Goal: Task Accomplishment & Management: Manage account settings

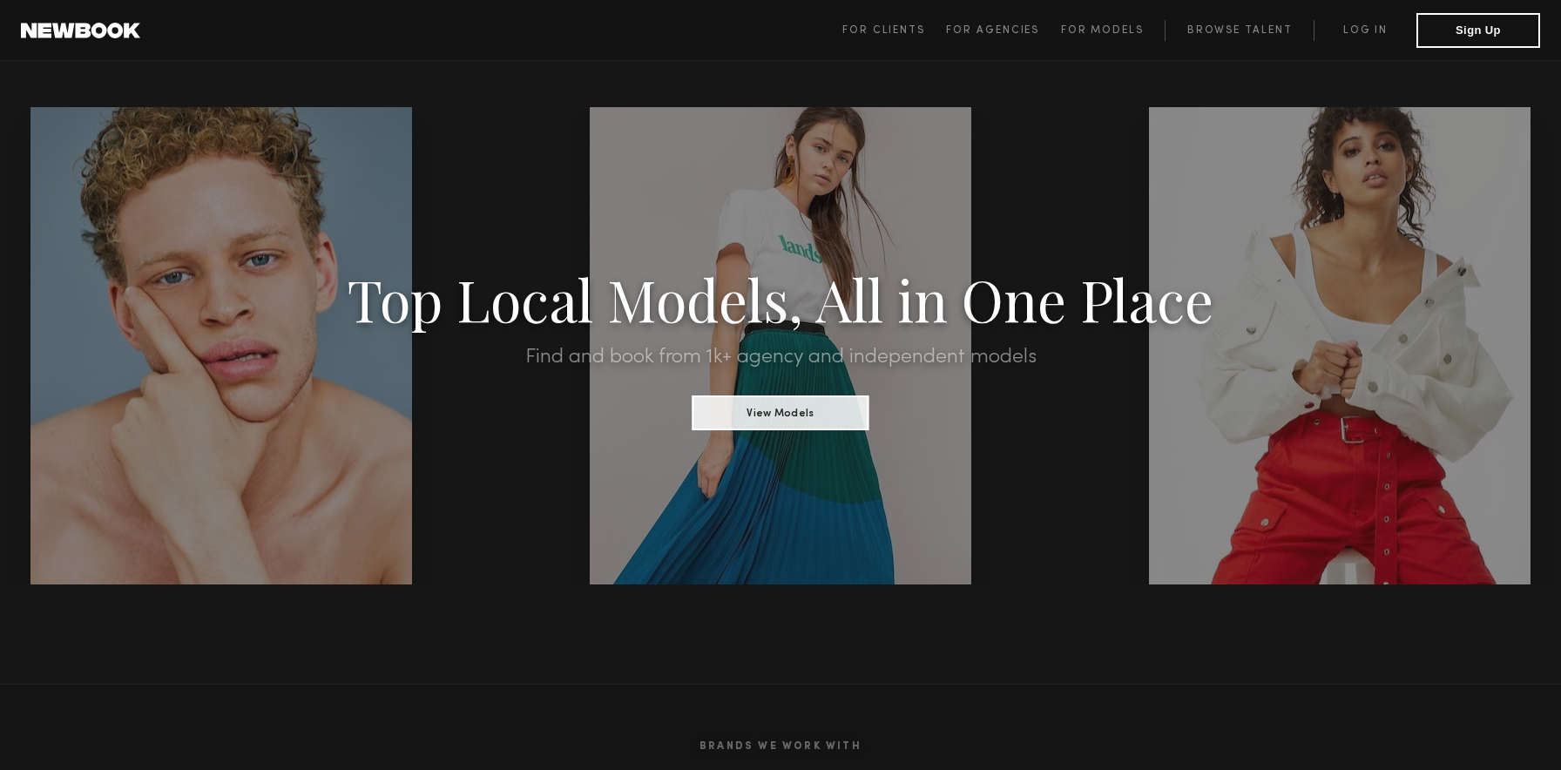
click at [1356, 41] on span "For Clients For Agencies For Models Browse Talent Log in Sign Up" at bounding box center [1191, 30] width 698 height 35
click at [1368, 36] on link "Log in" at bounding box center [1364, 30] width 103 height 21
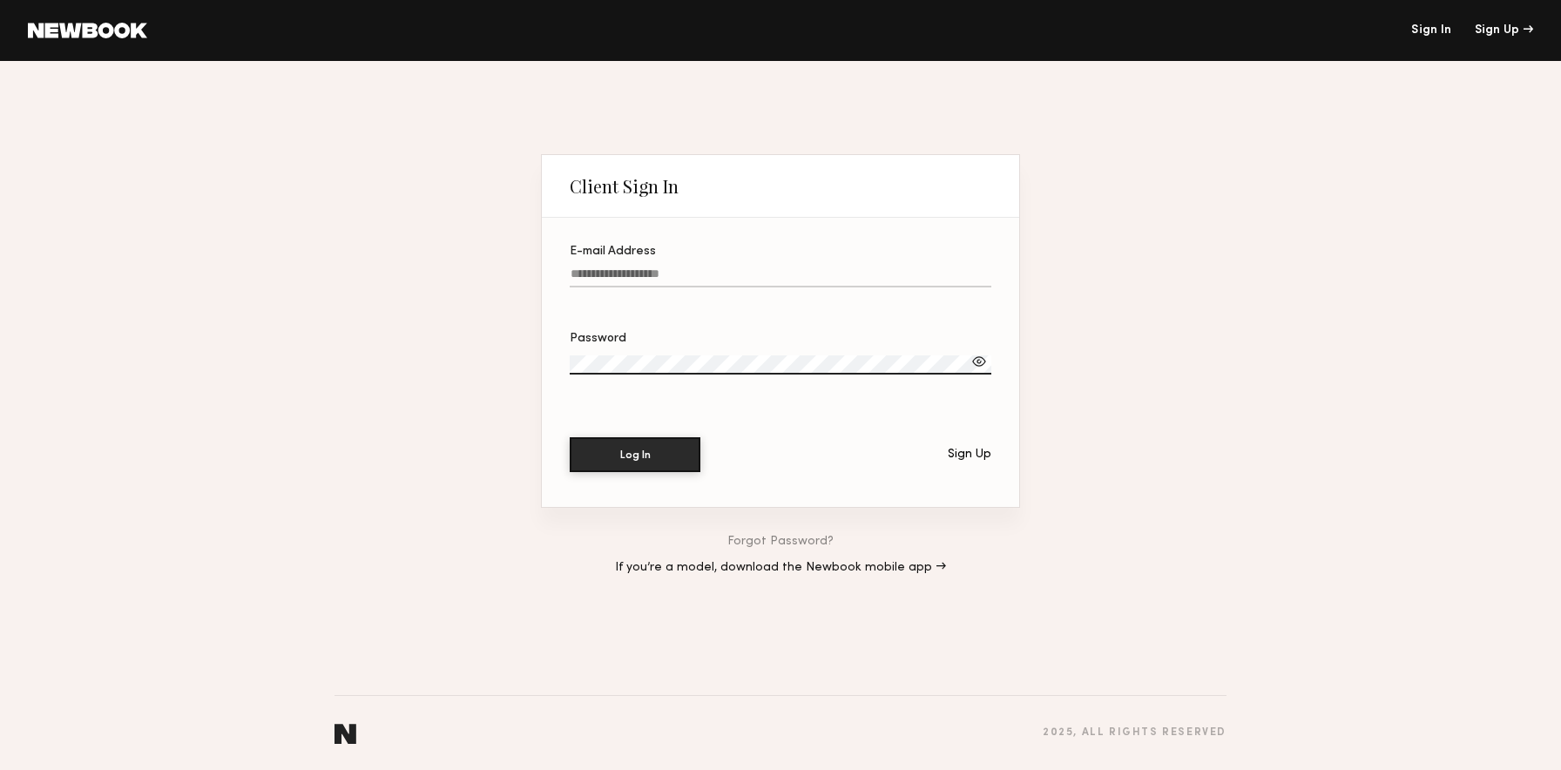
click at [705, 283] on input "E-mail Address" at bounding box center [780, 277] width 421 height 20
type input "**********"
click at [570, 437] on button "Log In" at bounding box center [635, 454] width 131 height 35
click at [424, 294] on div "**********" at bounding box center [780, 415] width 1561 height 709
click at [570, 437] on button "Log In" at bounding box center [635, 454] width 131 height 35
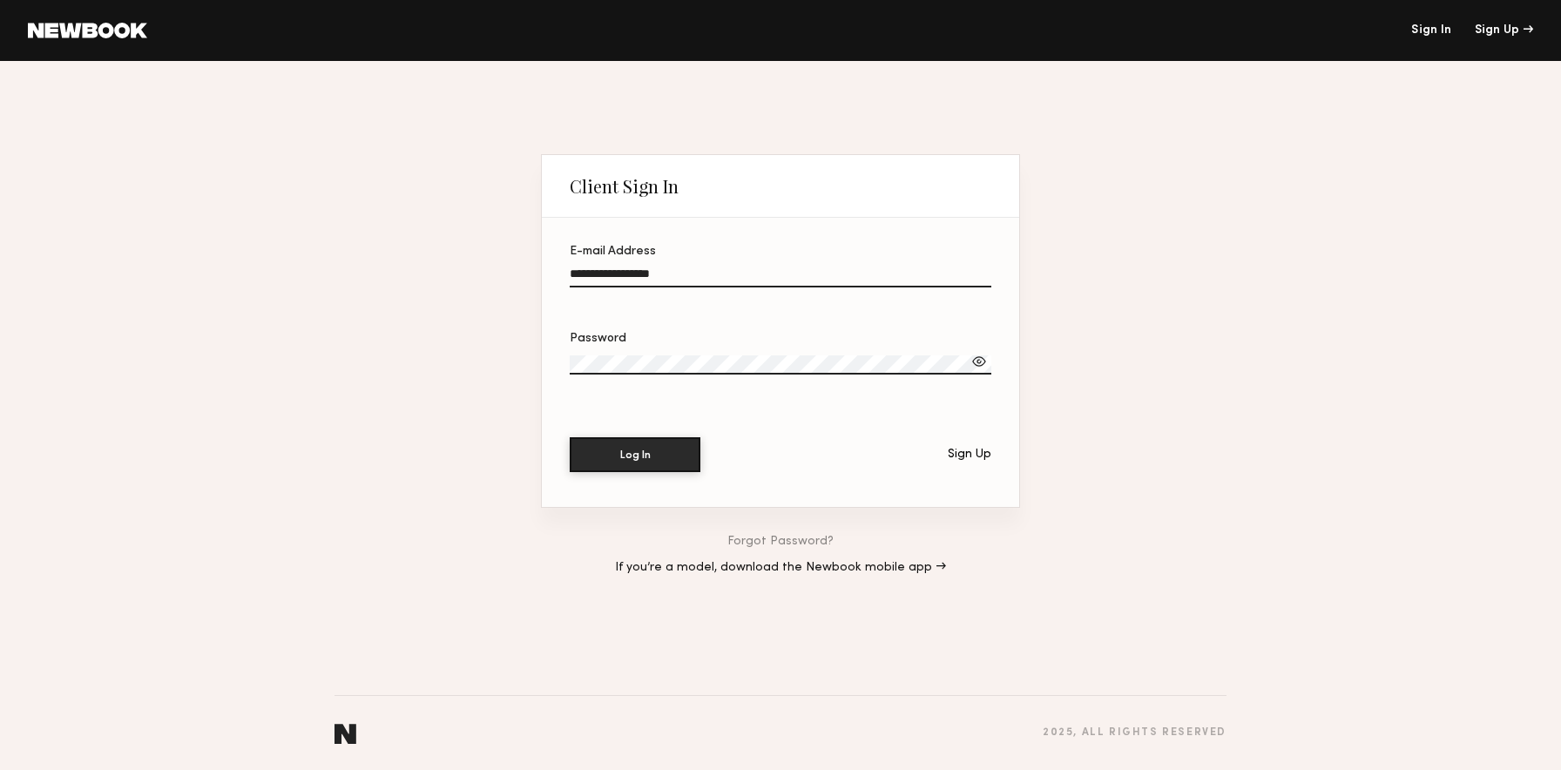
click at [796, 544] on link "Forgot Password?" at bounding box center [780, 542] width 106 height 12
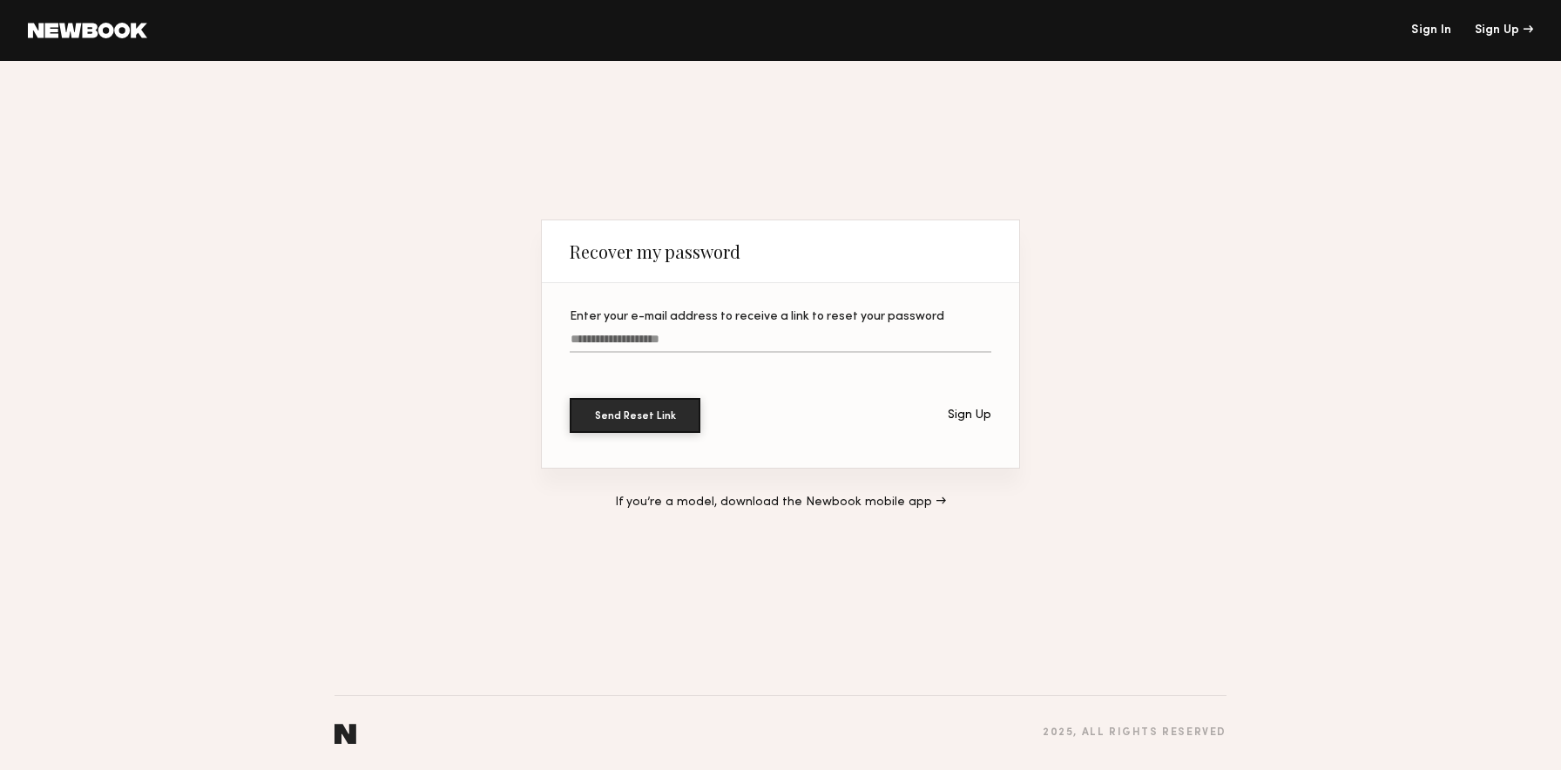
click at [706, 342] on input "Enter your e-mail address to receive a link to reset your password" at bounding box center [780, 343] width 421 height 20
type input "**********"
click at [570, 398] on button "Send Reset Link" at bounding box center [635, 415] width 131 height 35
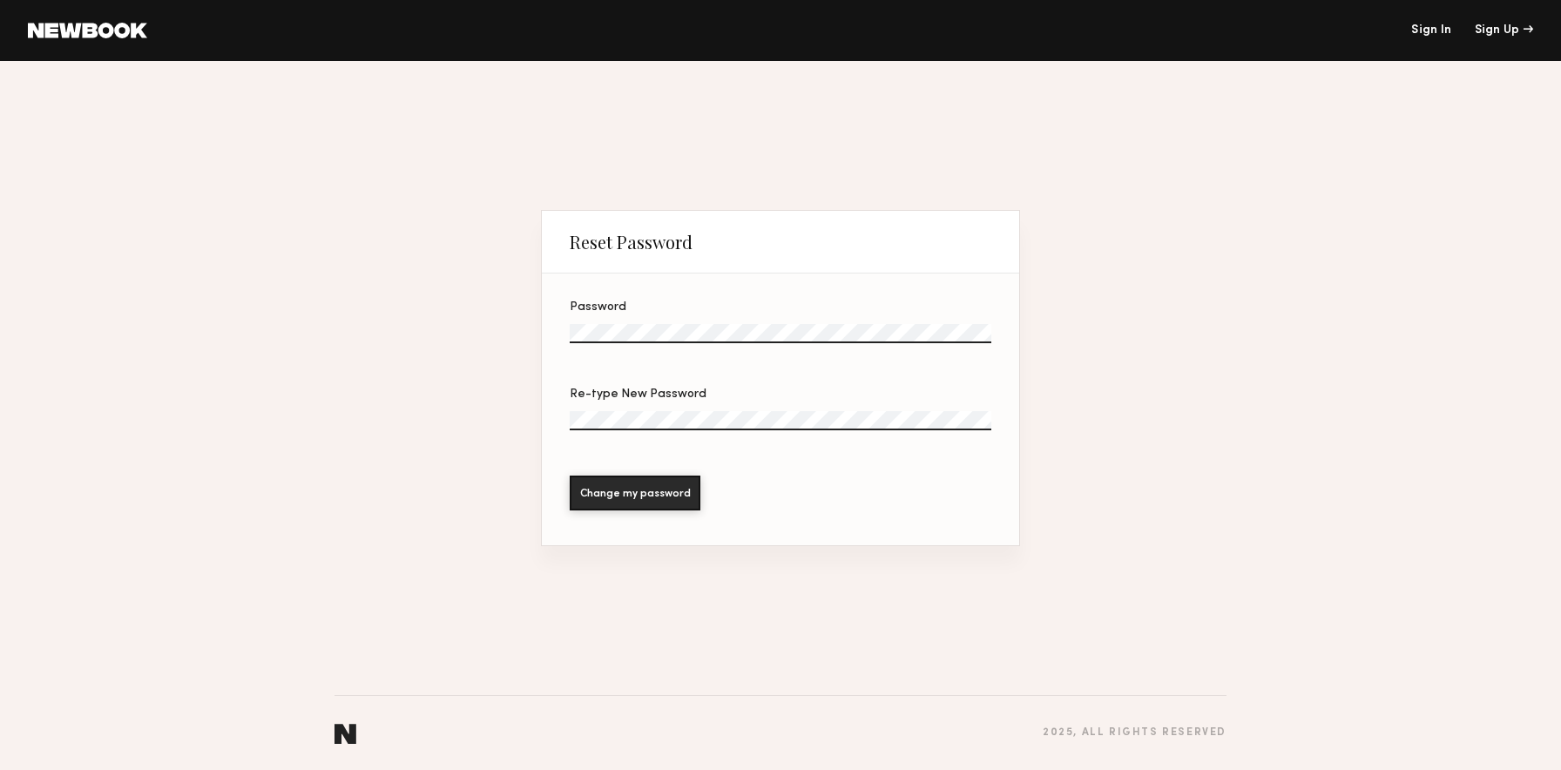
click at [712, 319] on label "Password" at bounding box center [780, 330] width 421 height 59
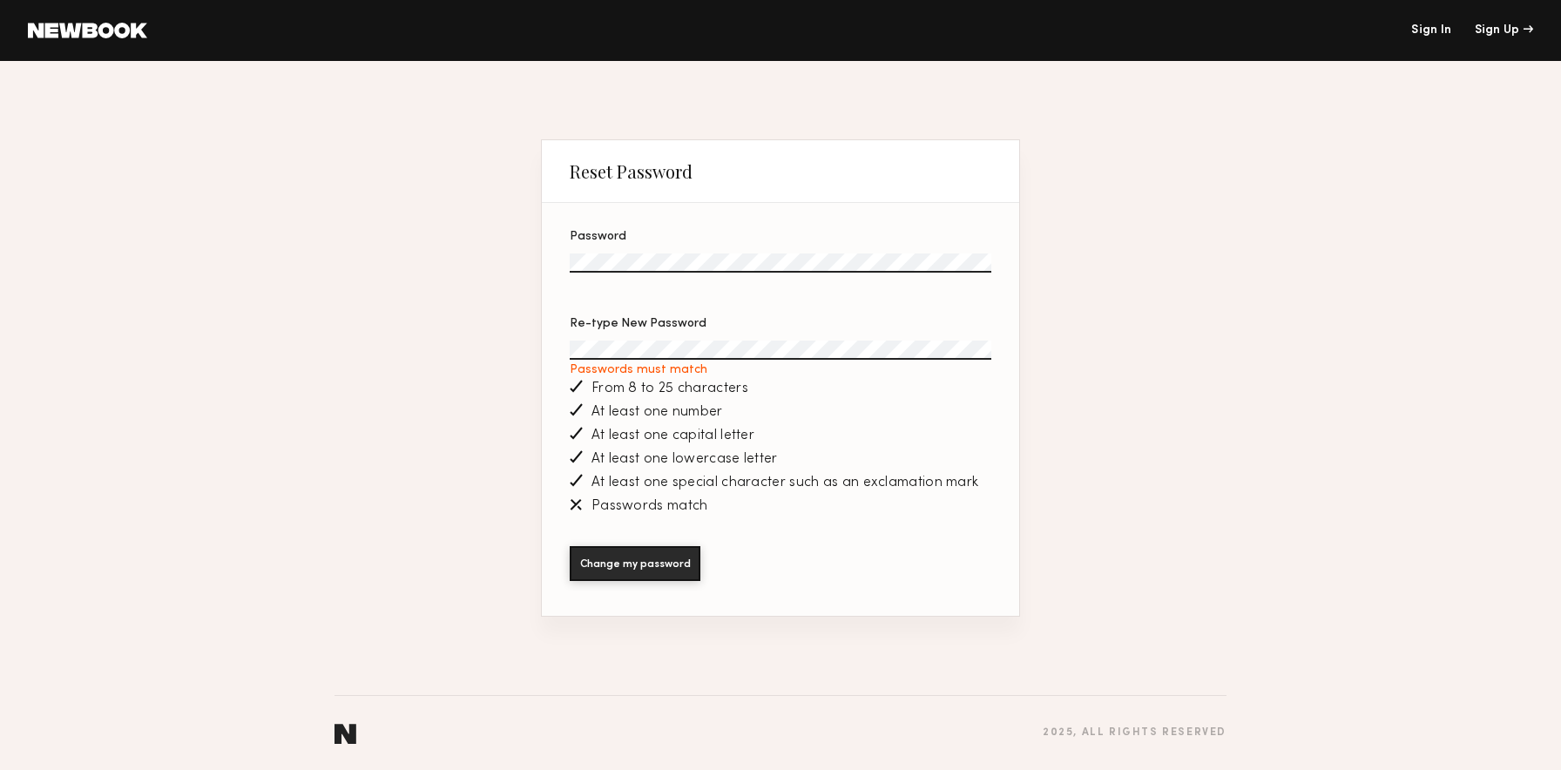
click at [378, 215] on div "Reset Password Password Re-type New Password Passwords must match From 8 to 25 …" at bounding box center [780, 415] width 1561 height 709
click at [666, 566] on button "Change my password" at bounding box center [635, 562] width 131 height 35
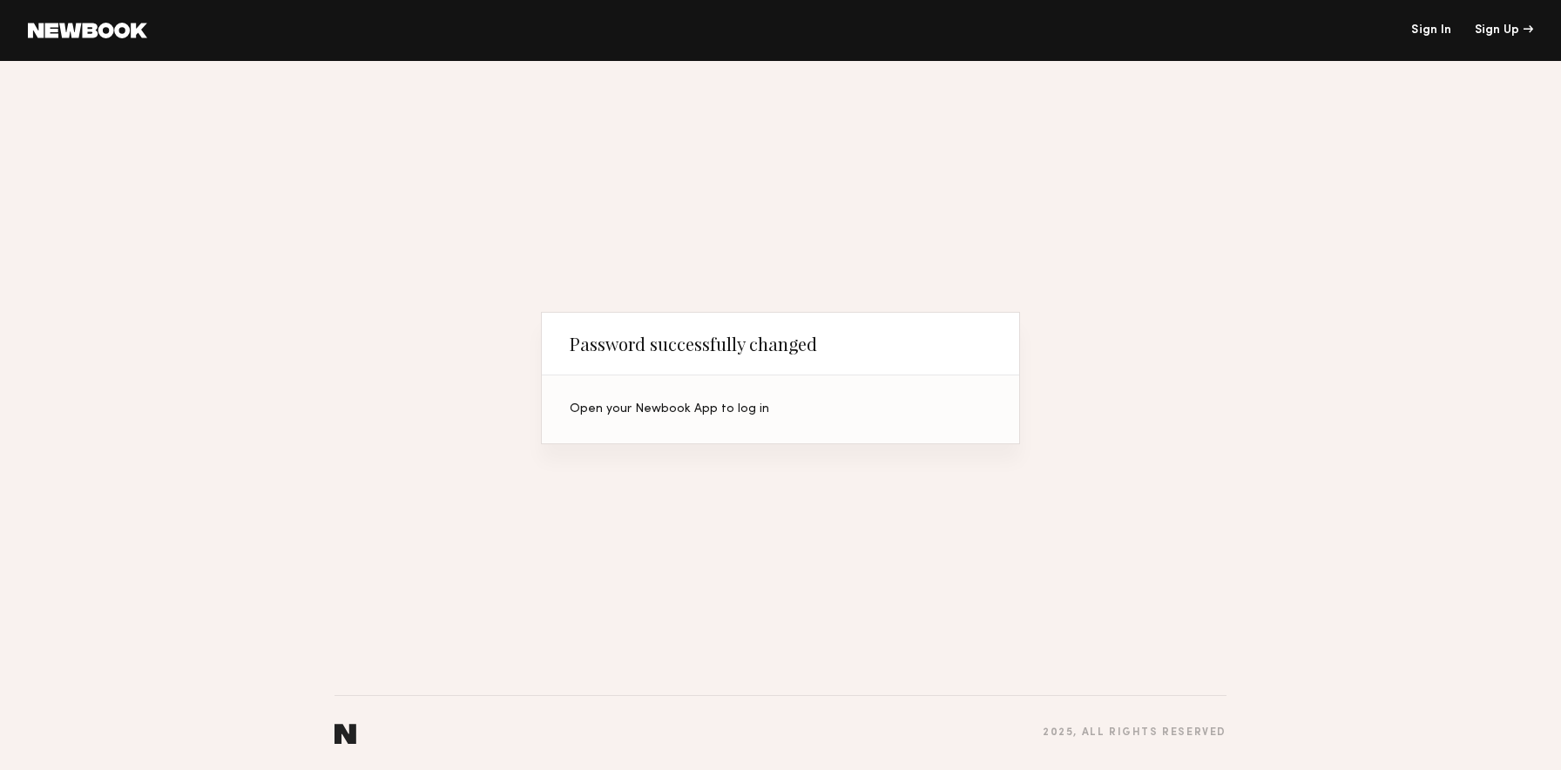
click at [1421, 31] on link "Sign In" at bounding box center [1431, 30] width 40 height 12
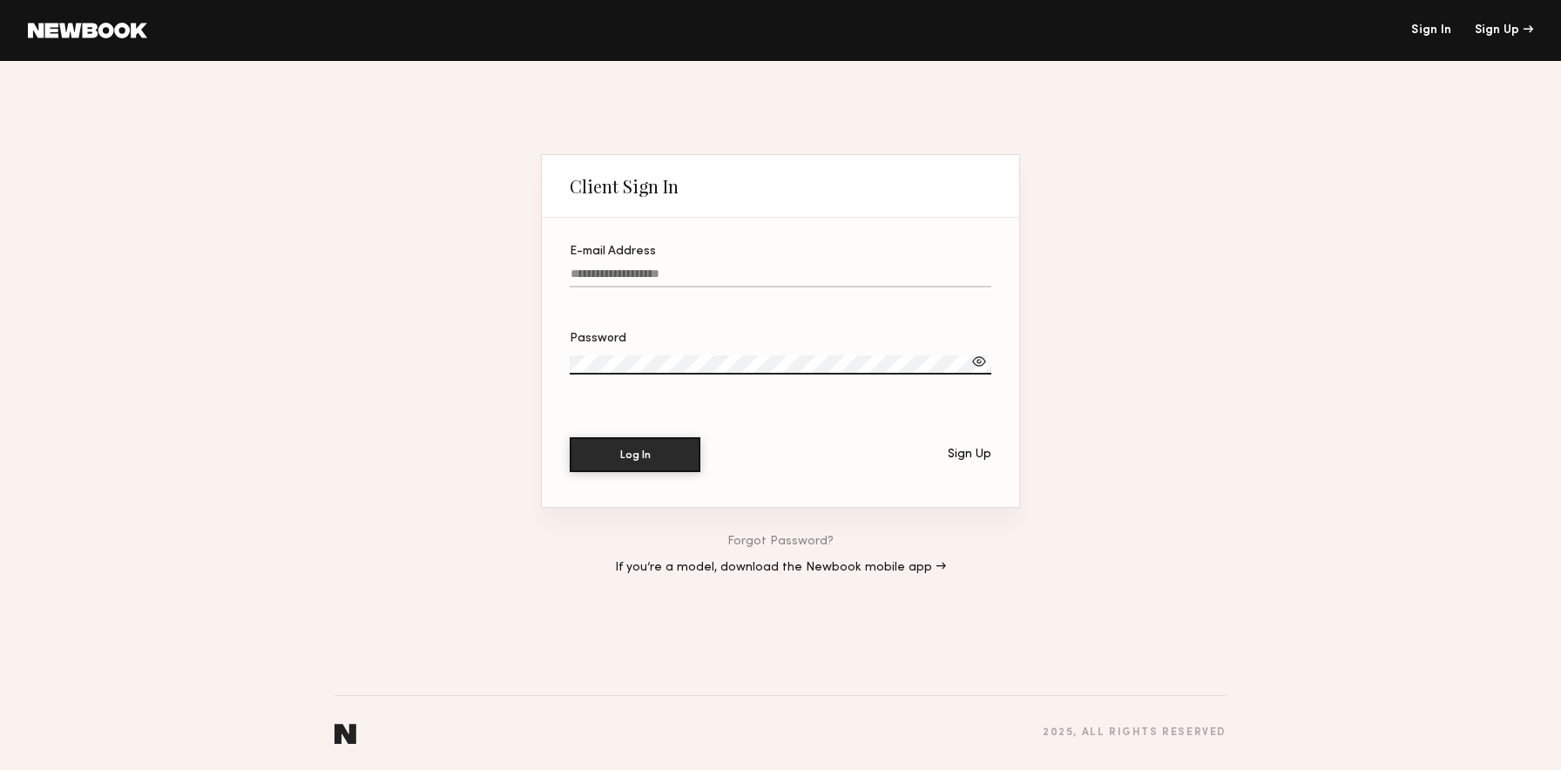
click at [714, 261] on label "E-mail Address" at bounding box center [780, 275] width 421 height 59
click at [714, 267] on input "E-mail Address" at bounding box center [780, 277] width 421 height 20
click at [711, 270] on input "E-mail Address" at bounding box center [780, 277] width 421 height 20
type input "**********"
click at [570, 437] on button "Log In" at bounding box center [635, 454] width 131 height 35
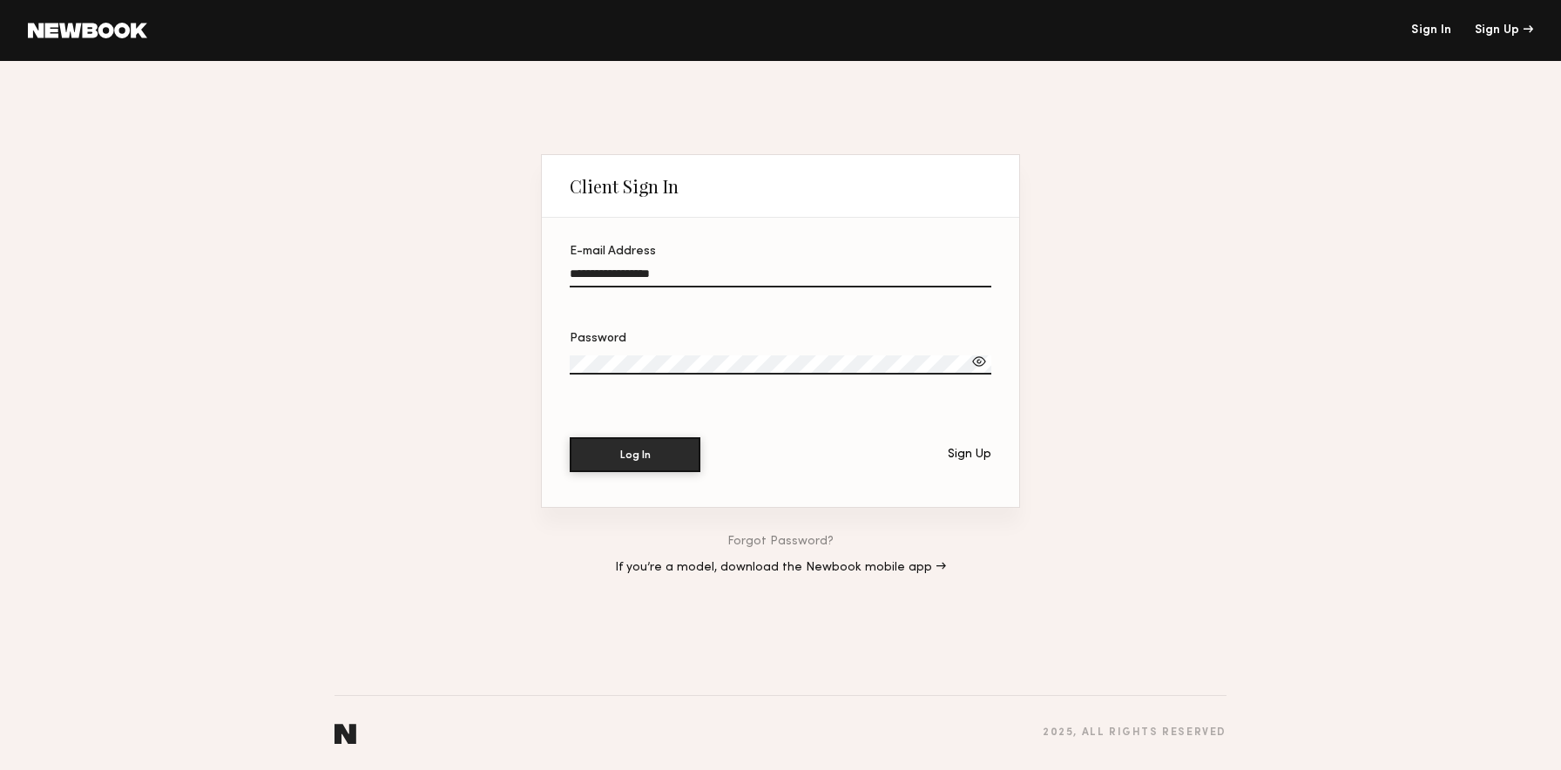
click at [570, 437] on button "Log In" at bounding box center [635, 454] width 131 height 35
click at [91, 22] on header "Sign In Sign Up" at bounding box center [780, 30] width 1561 height 61
click at [106, 23] on link at bounding box center [87, 31] width 119 height 16
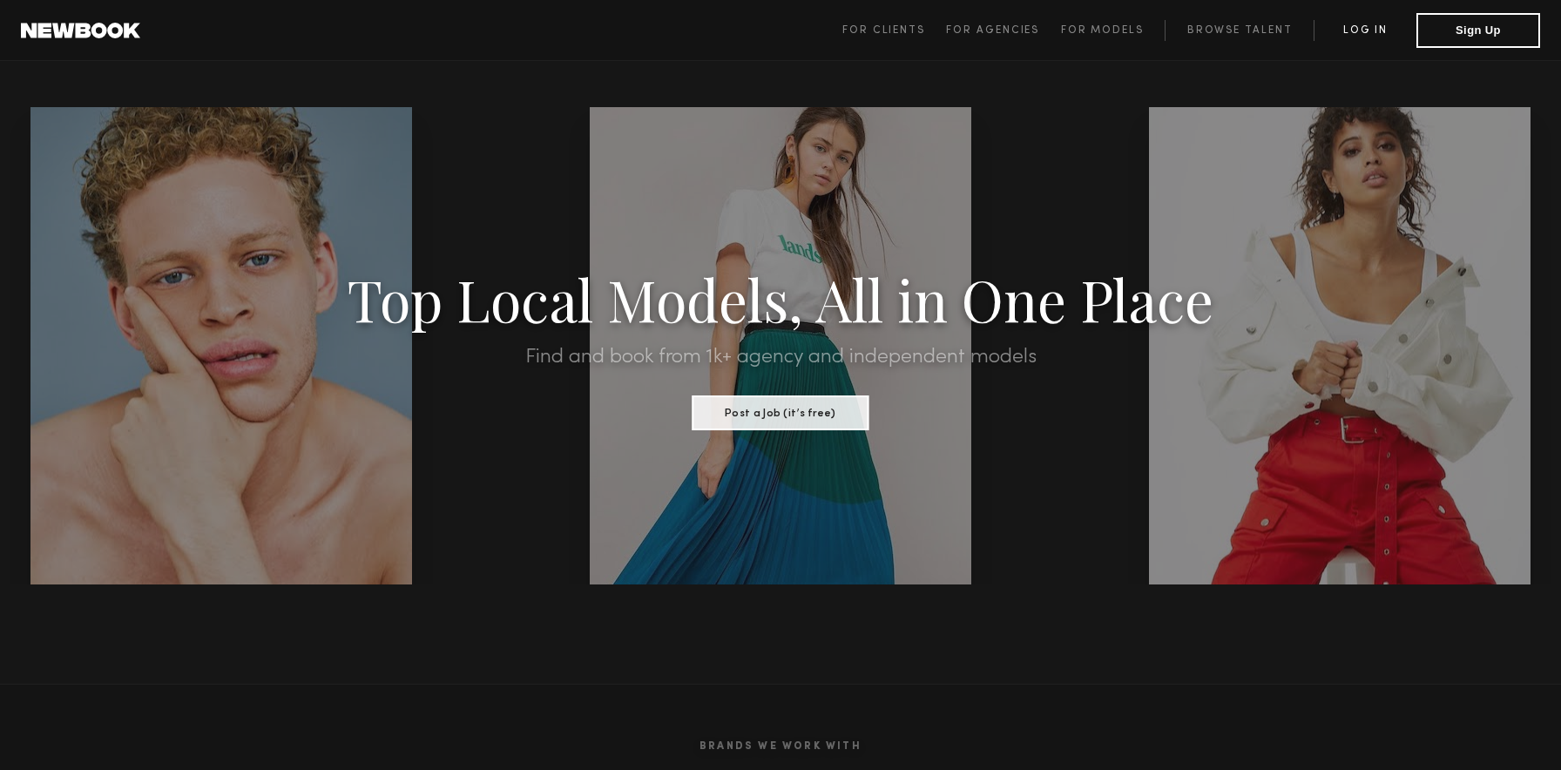
click at [1366, 30] on link "Log in" at bounding box center [1364, 30] width 103 height 21
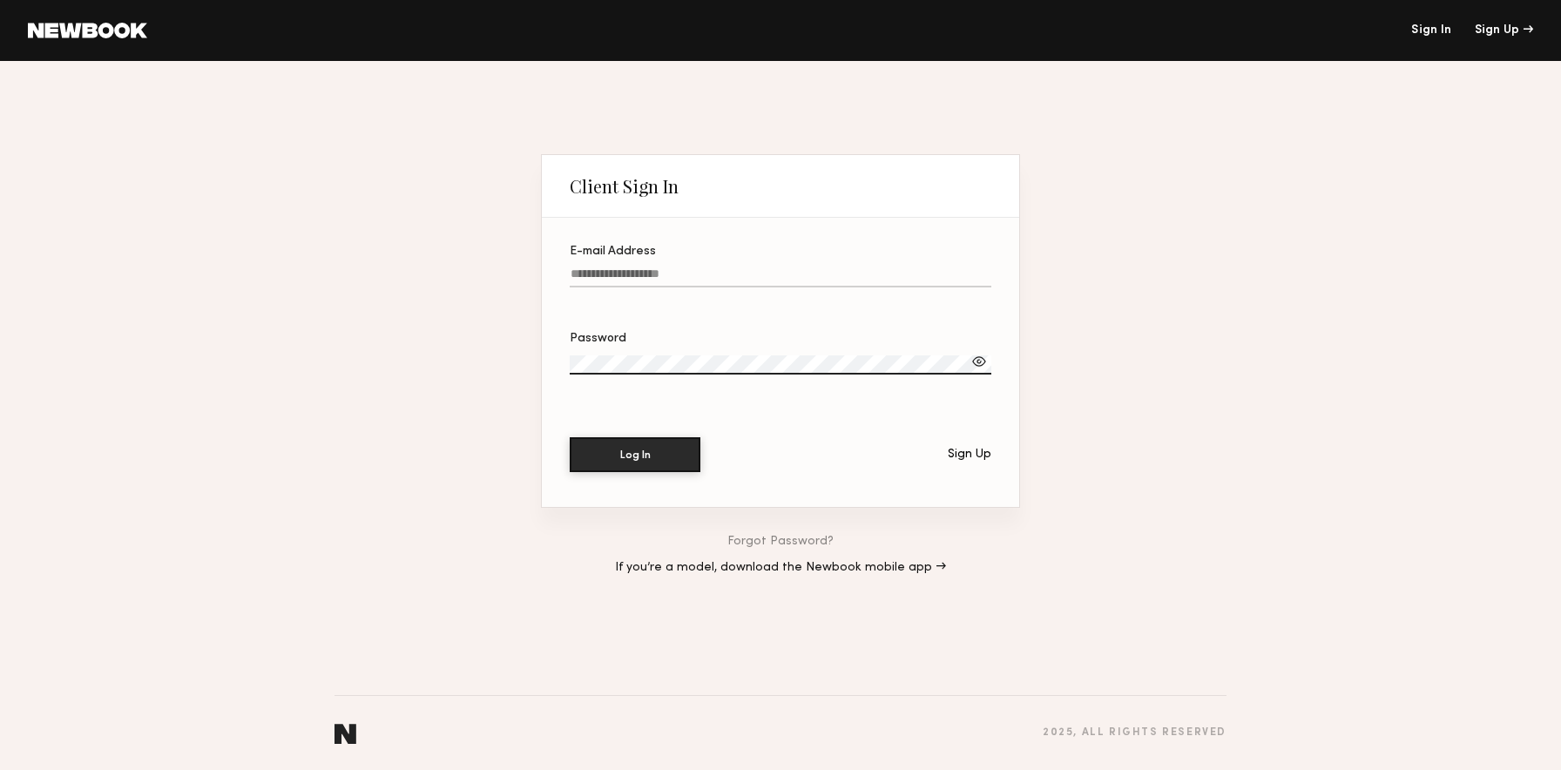
click at [695, 273] on input "E-mail Address" at bounding box center [780, 277] width 421 height 20
